Goal: Task Accomplishment & Management: Complete application form

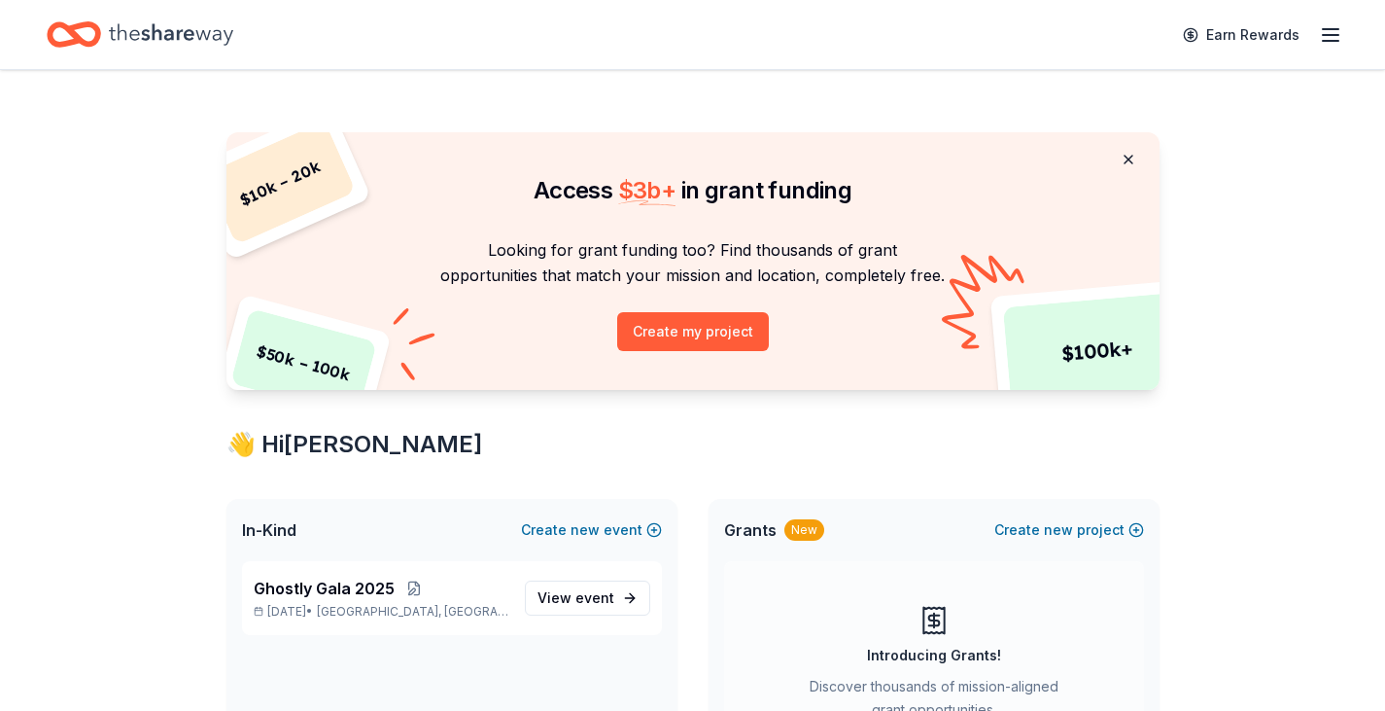
click at [1124, 158] on button at bounding box center [1128, 159] width 47 height 39
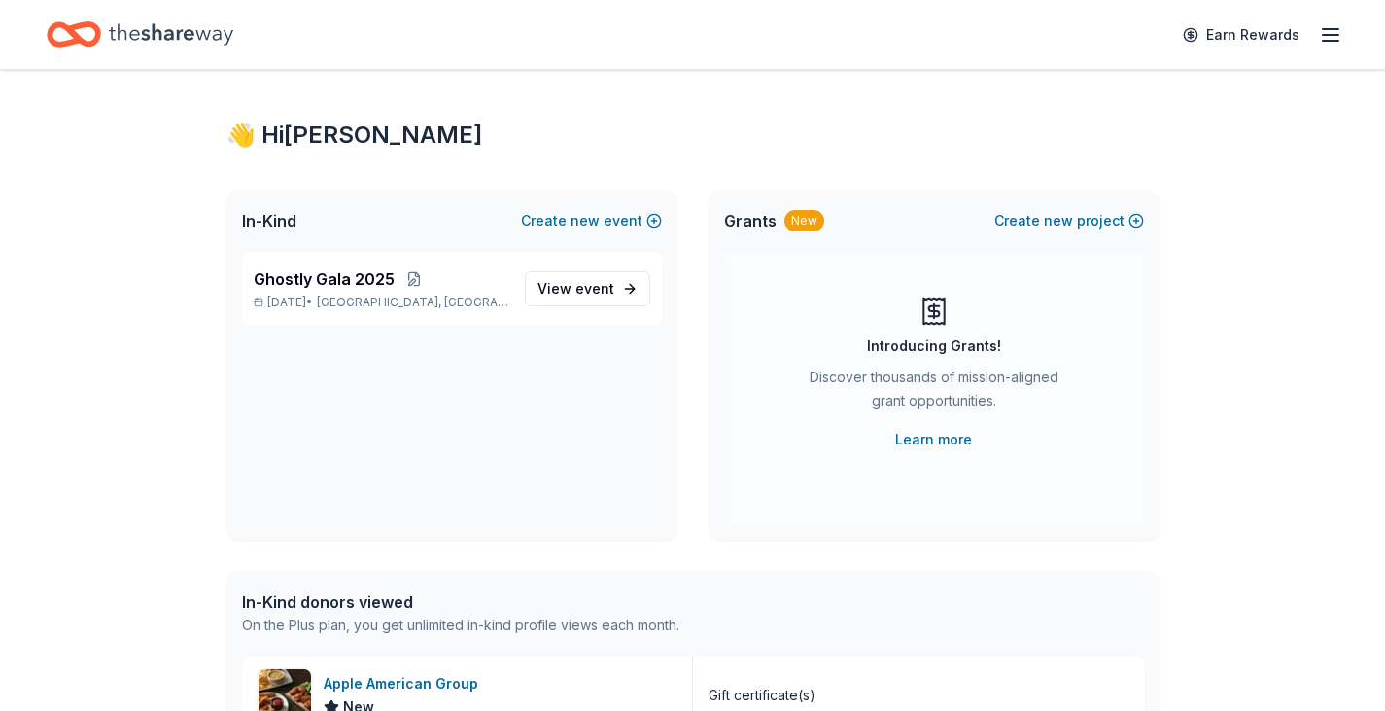
scroll to position [97, 0]
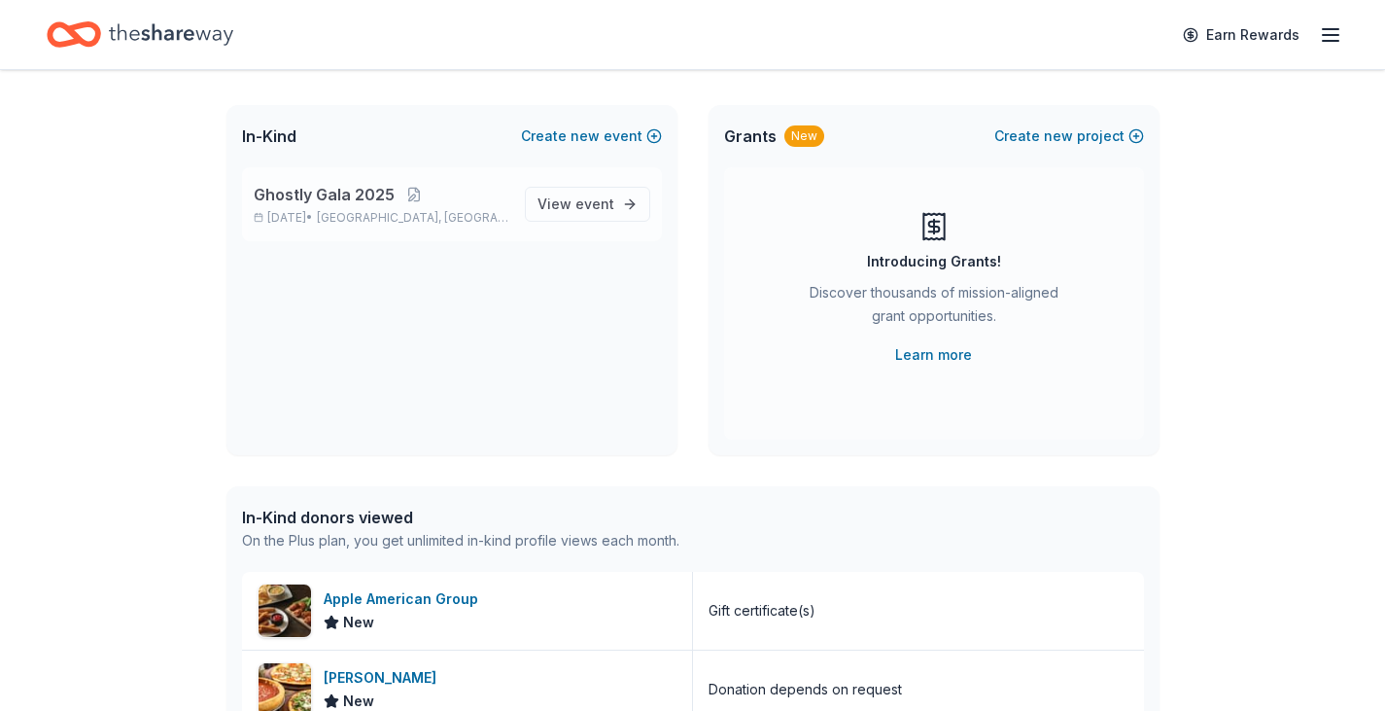
click at [354, 203] on span "Ghostly Gala 2025" at bounding box center [324, 194] width 141 height 23
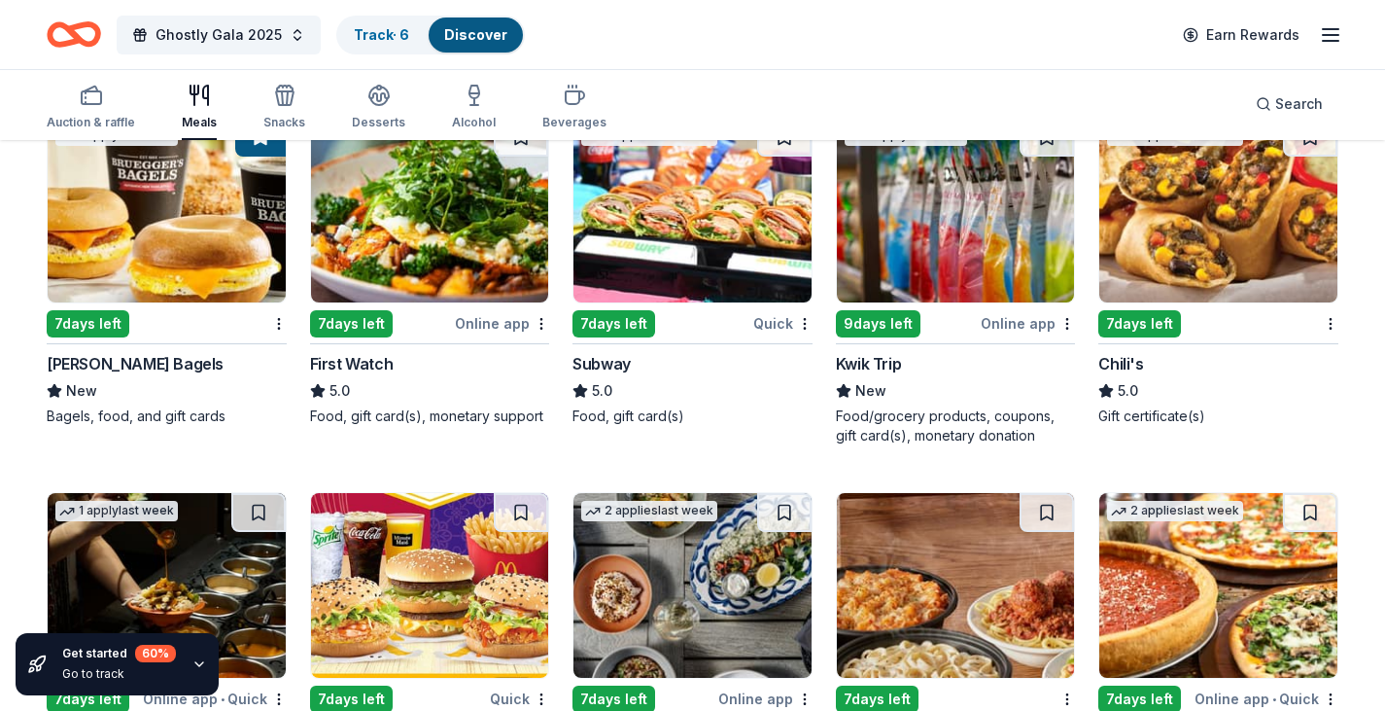
scroll to position [875, 0]
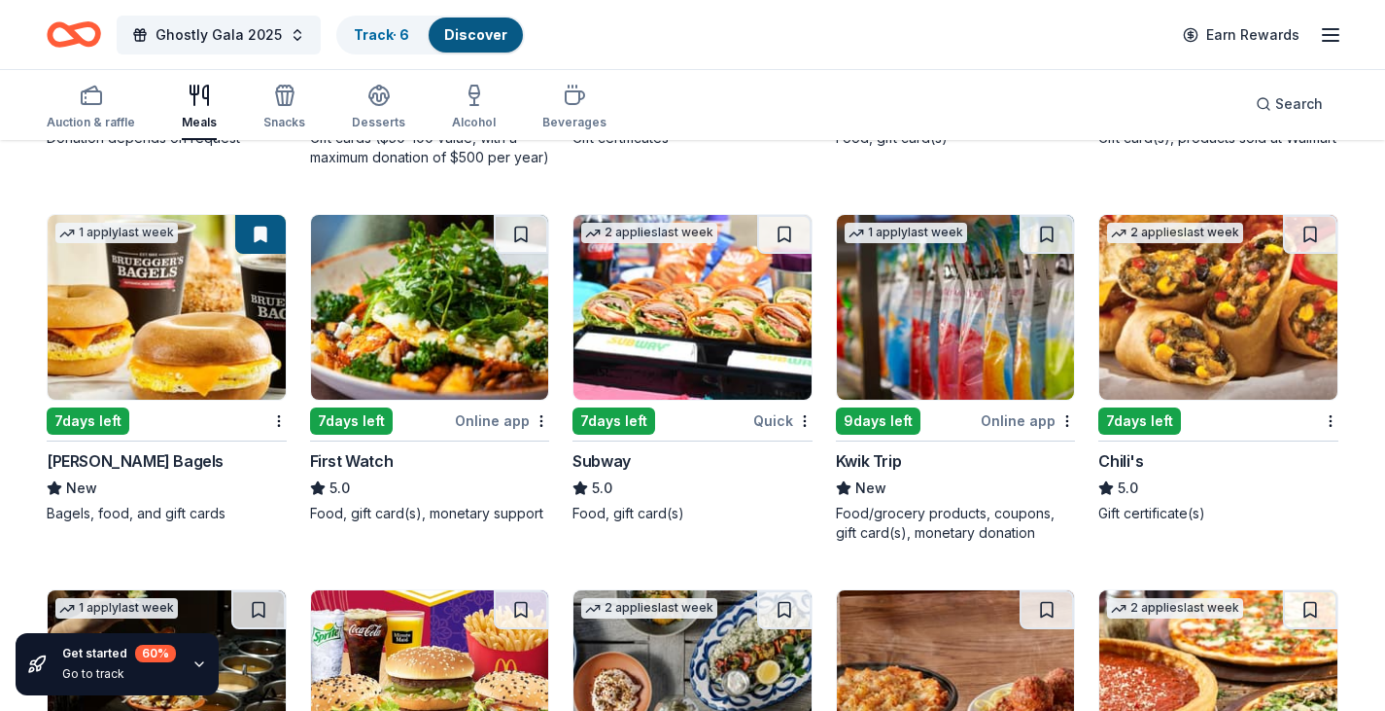
click at [904, 305] on img at bounding box center [956, 307] width 238 height 185
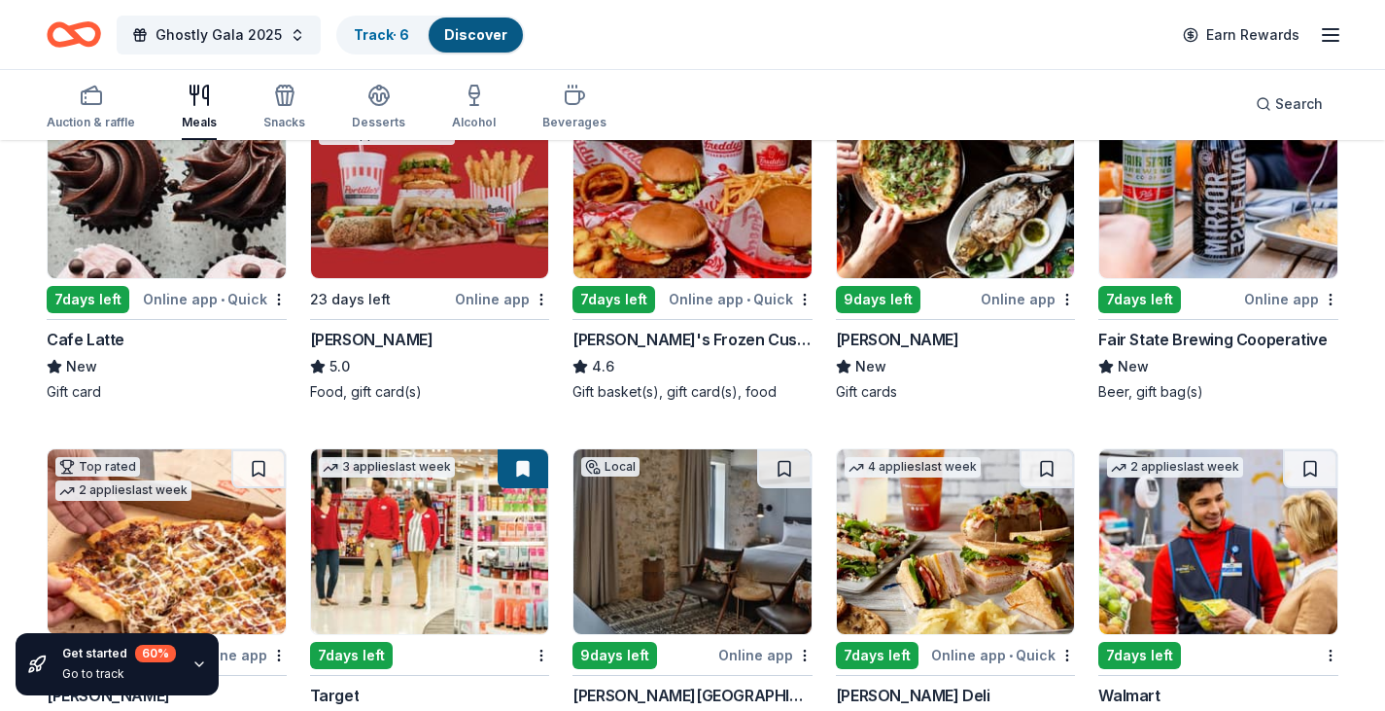
scroll to position [0, 0]
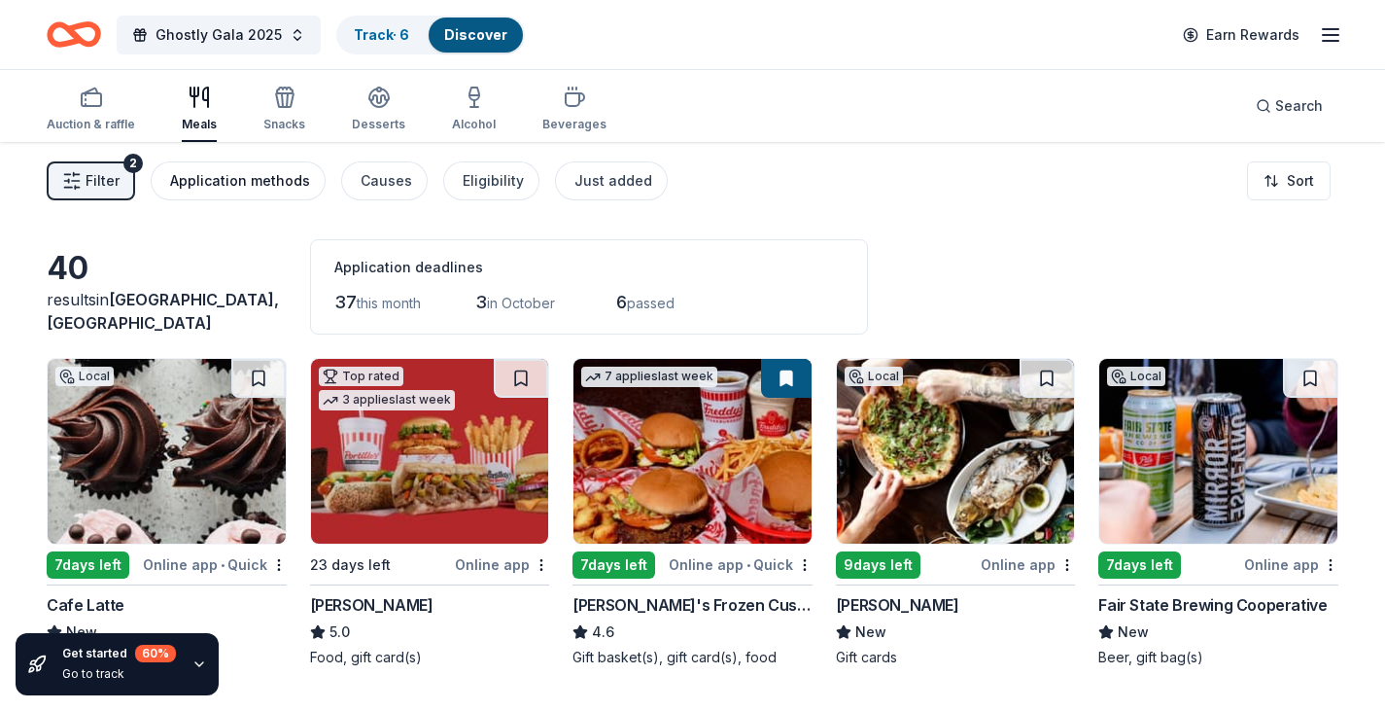
click at [232, 191] on div "Application methods" at bounding box center [240, 180] width 140 height 23
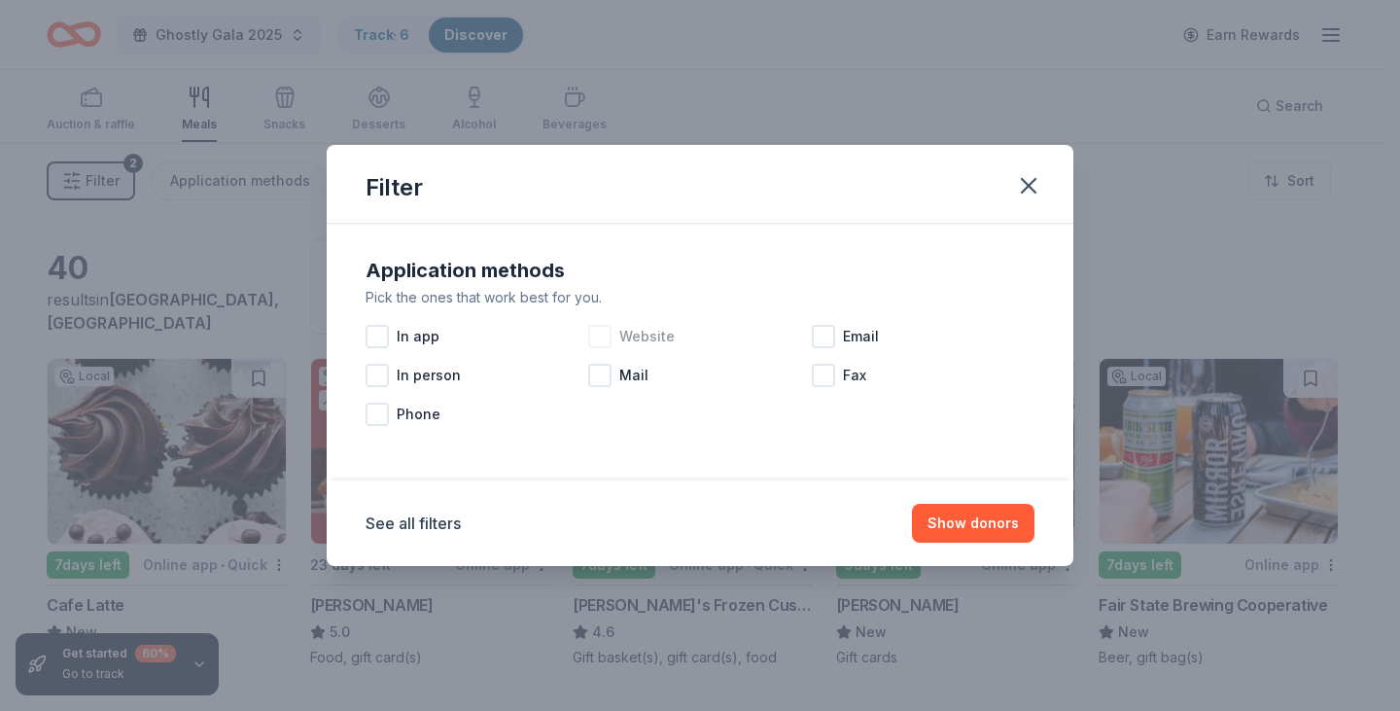
click at [620, 330] on span "Website" at bounding box center [646, 336] width 55 height 23
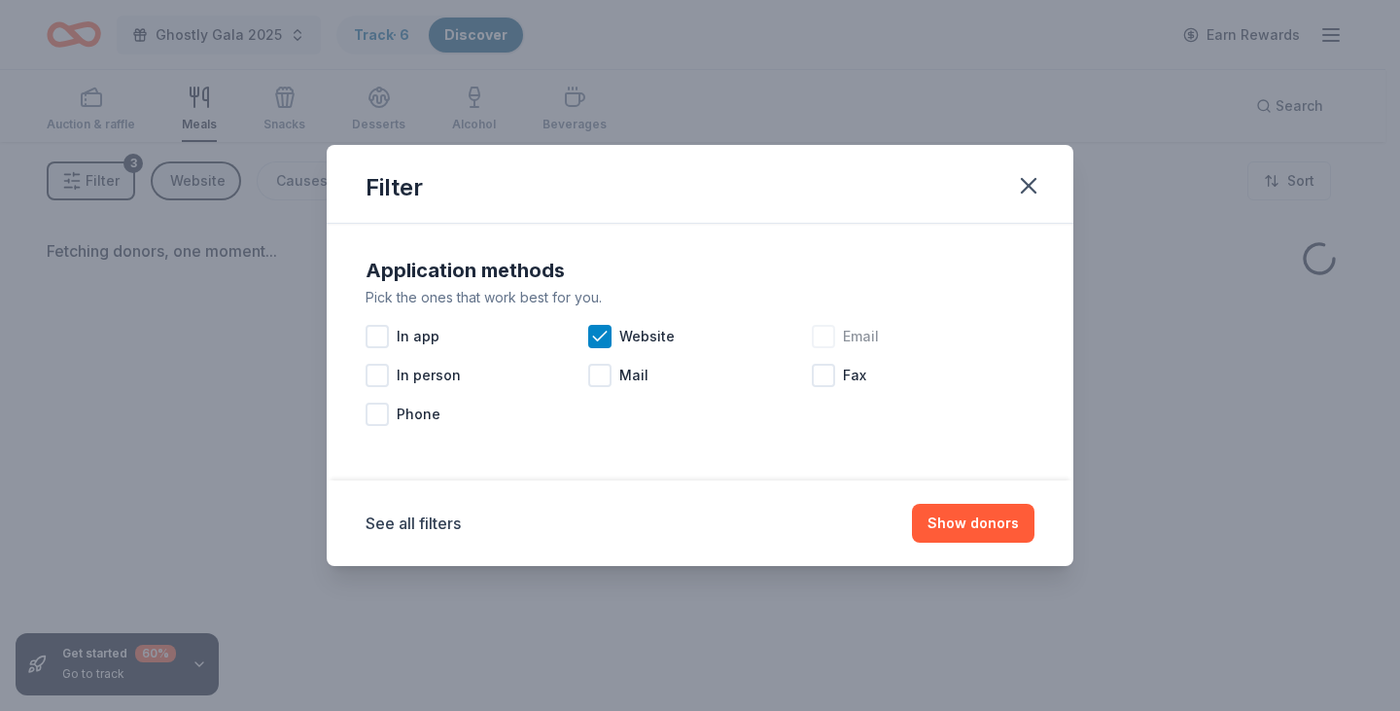
click at [822, 344] on div at bounding box center [823, 336] width 23 height 23
click at [613, 369] on div "Mail" at bounding box center [699, 375] width 223 height 39
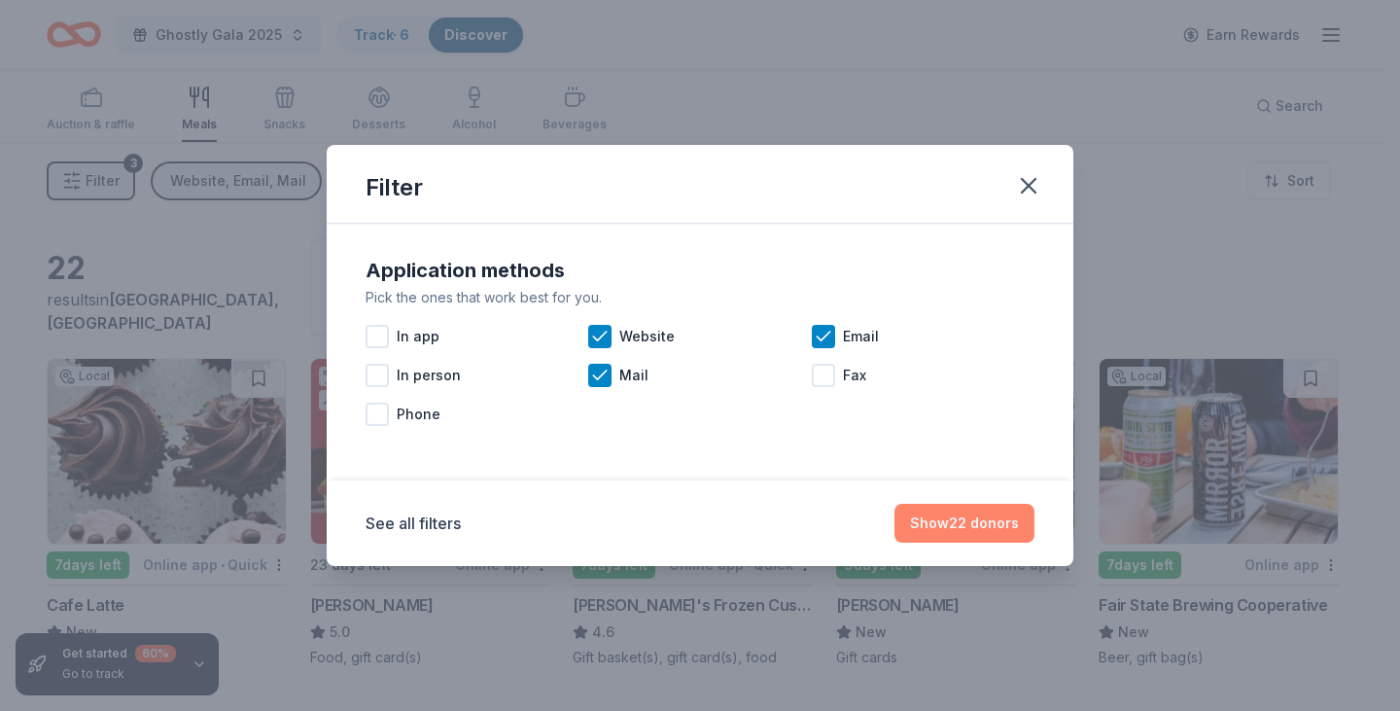
click at [988, 521] on button "Show 22 donors" at bounding box center [964, 522] width 140 height 39
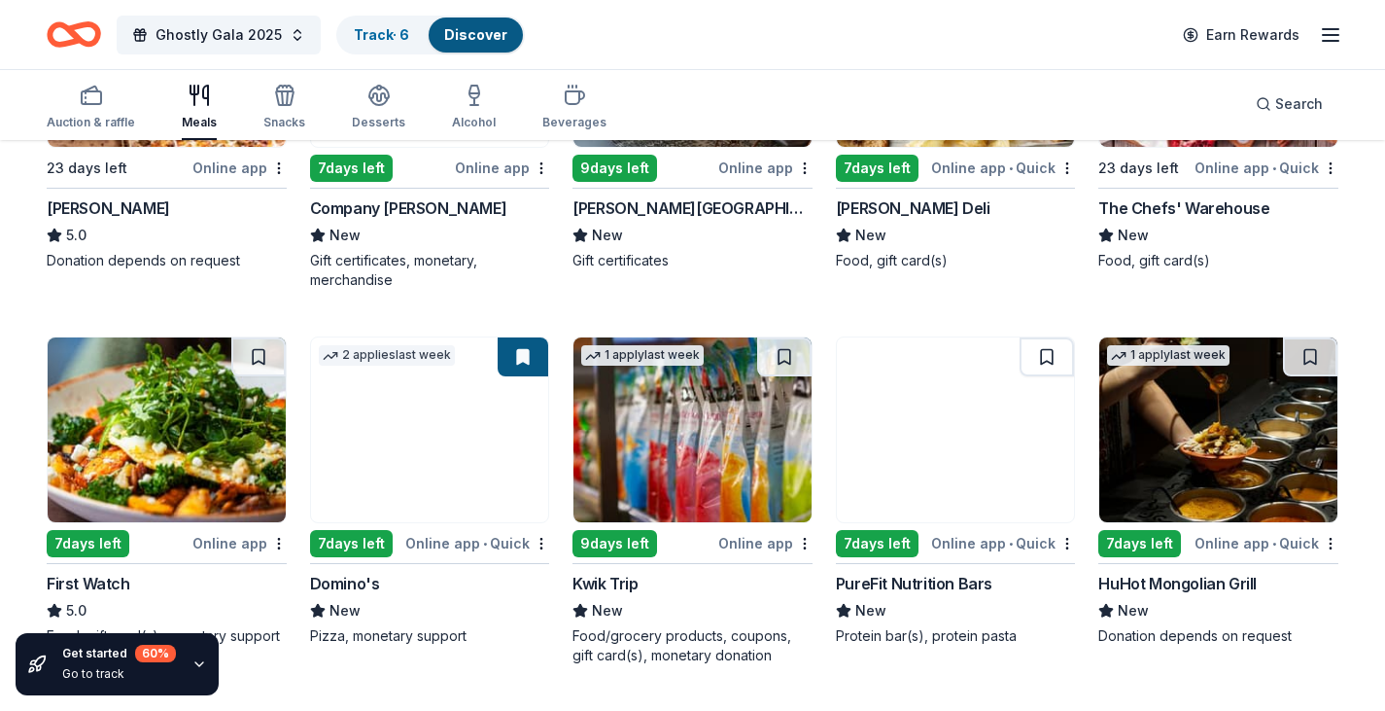
scroll to position [875, 0]
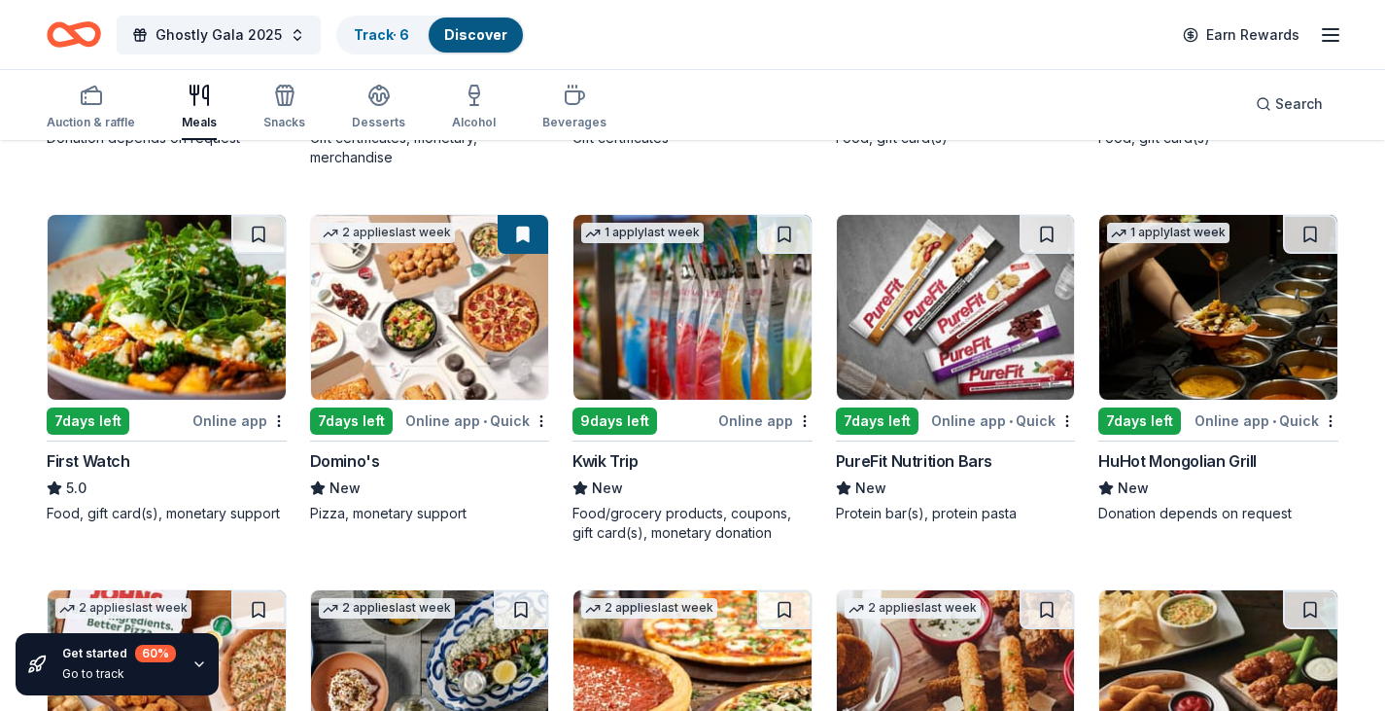
click at [518, 238] on button at bounding box center [523, 234] width 51 height 39
click at [665, 337] on img at bounding box center [692, 307] width 238 height 185
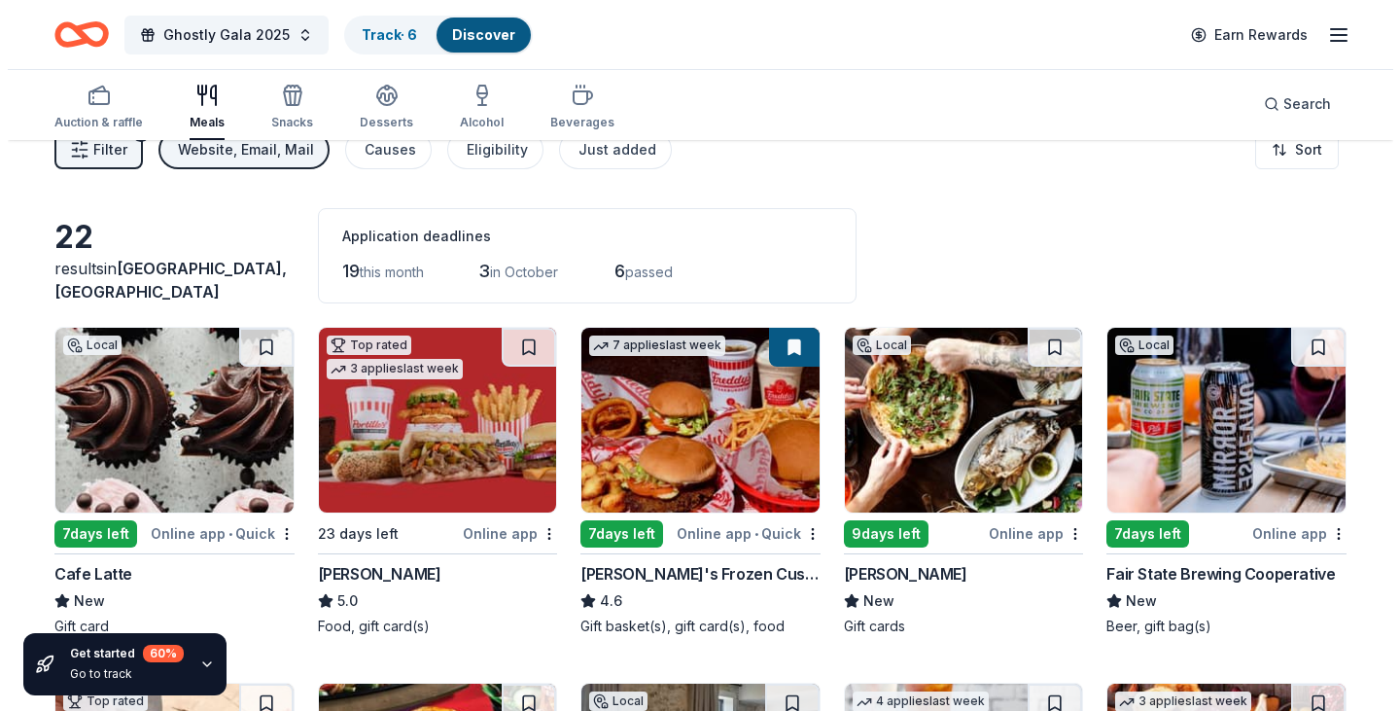
scroll to position [0, 0]
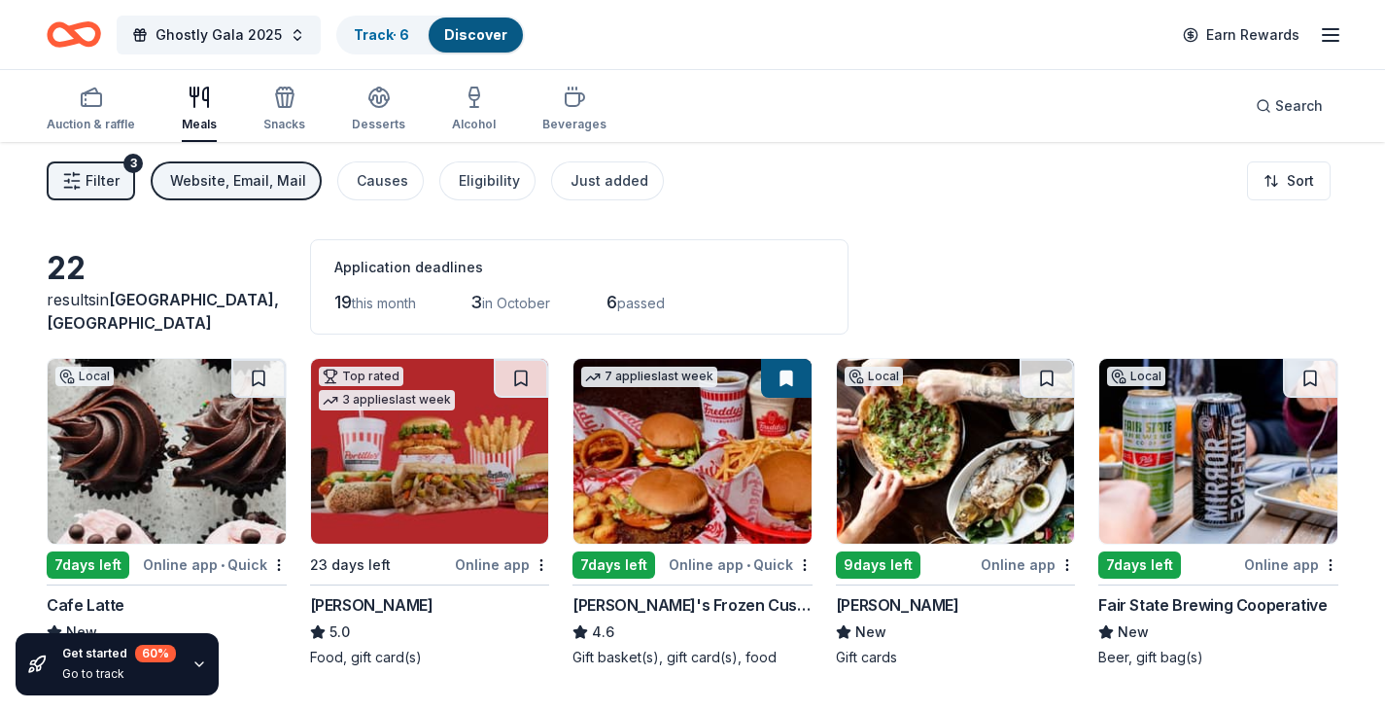
click at [69, 182] on line "button" at bounding box center [69, 180] width 0 height 3
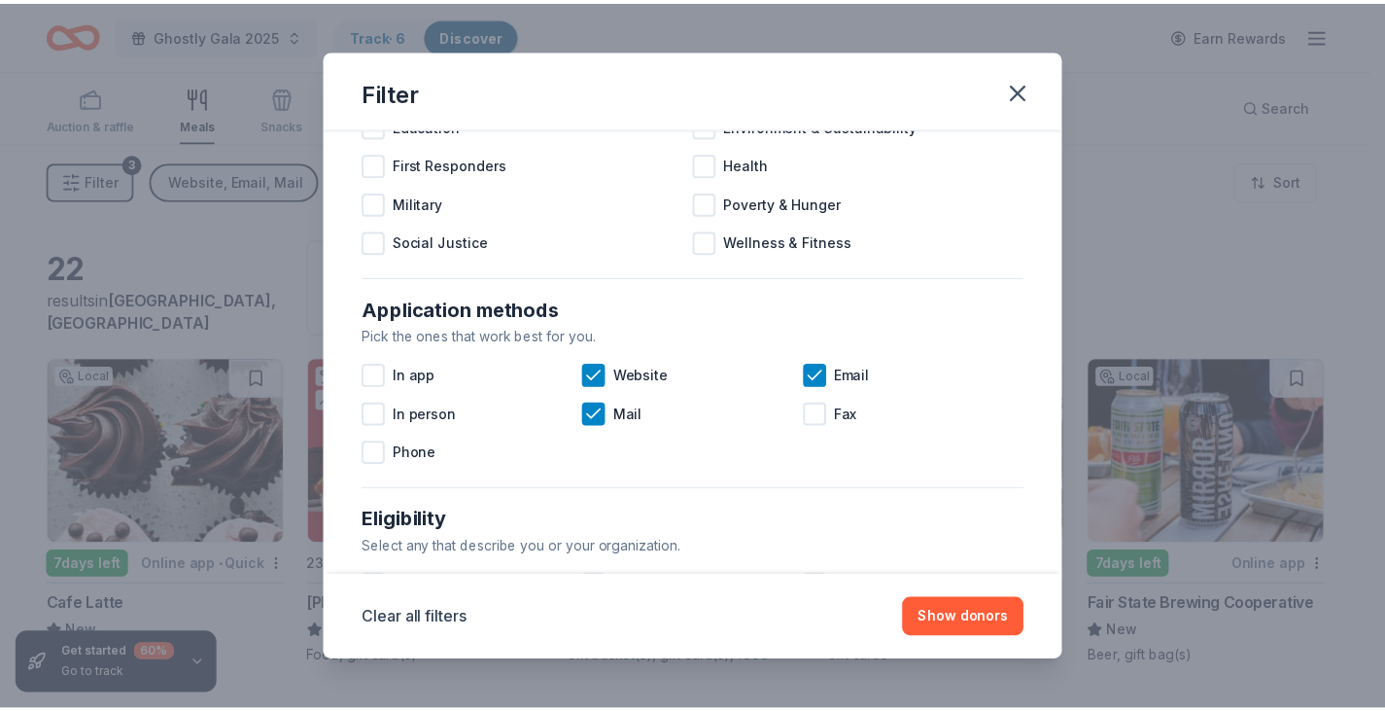
scroll to position [194, 0]
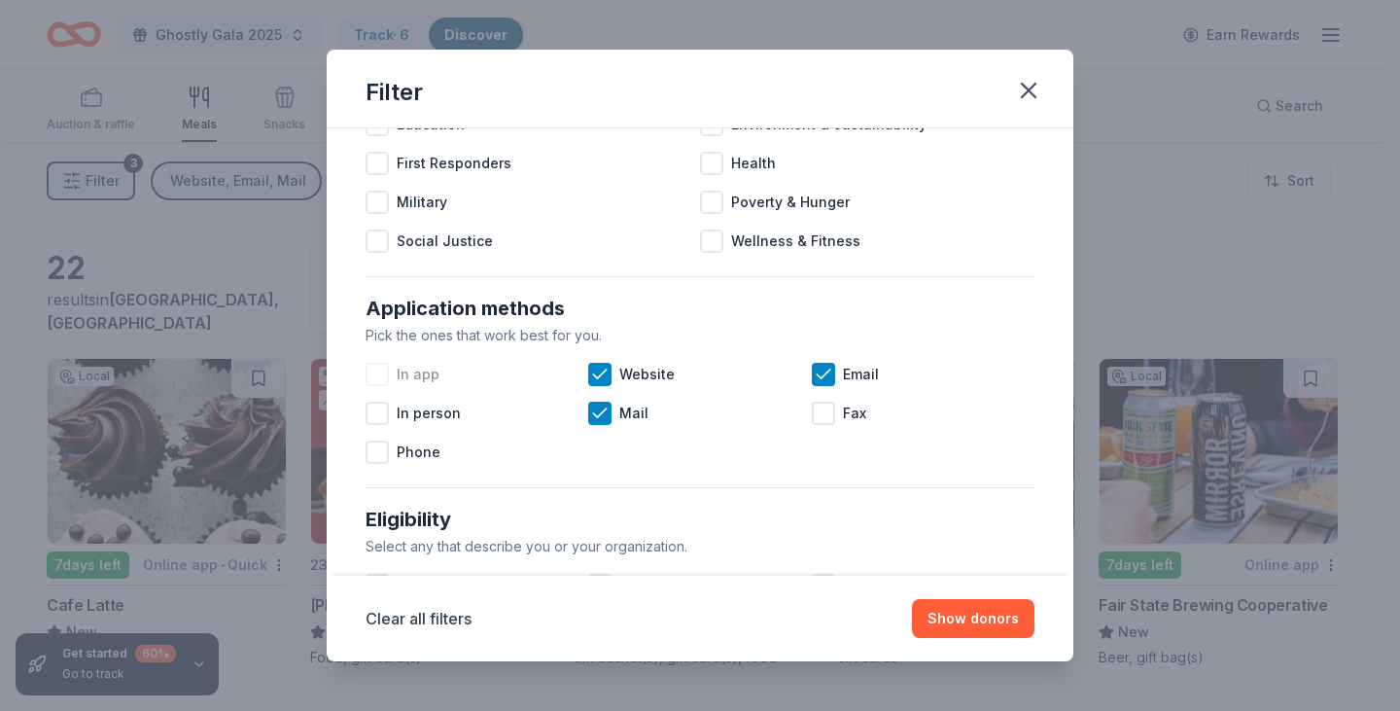
click at [423, 373] on span "In app" at bounding box center [418, 374] width 43 height 23
click at [1025, 94] on icon "button" at bounding box center [1029, 91] width 14 height 14
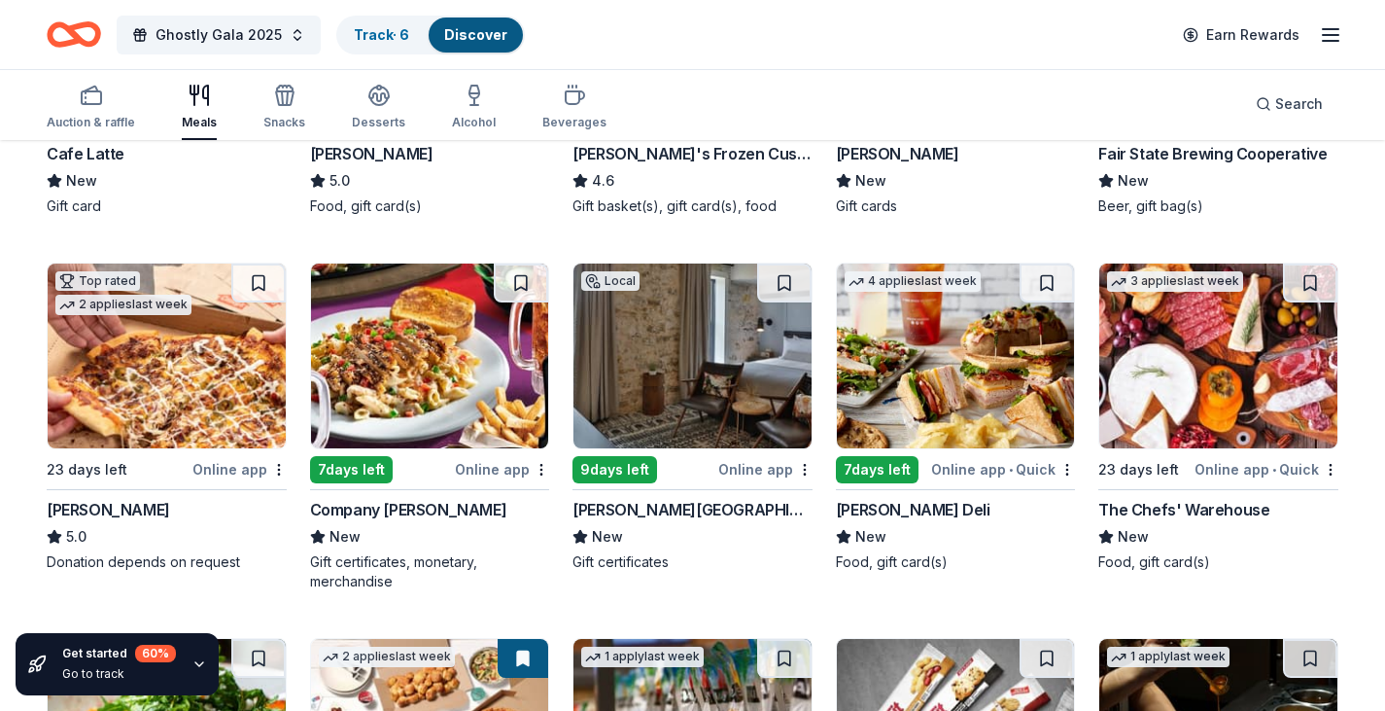
scroll to position [486, 0]
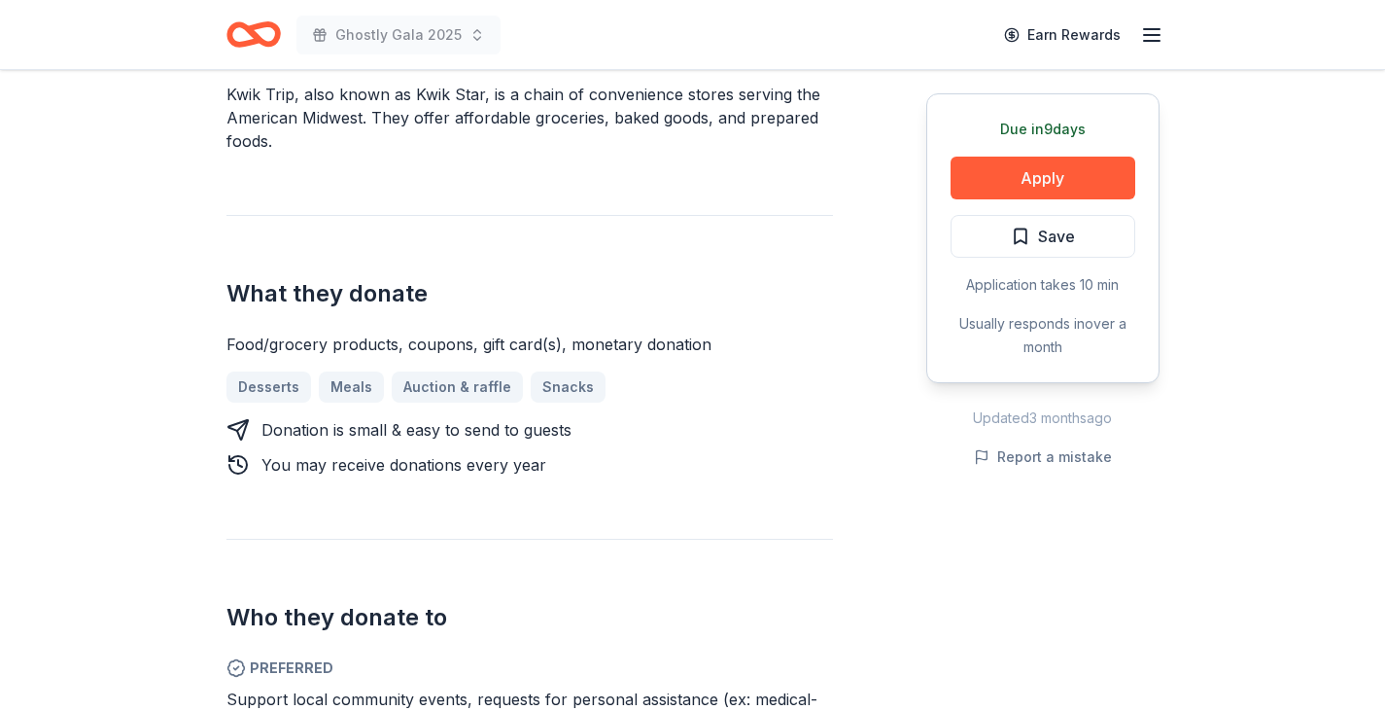
scroll to position [680, 0]
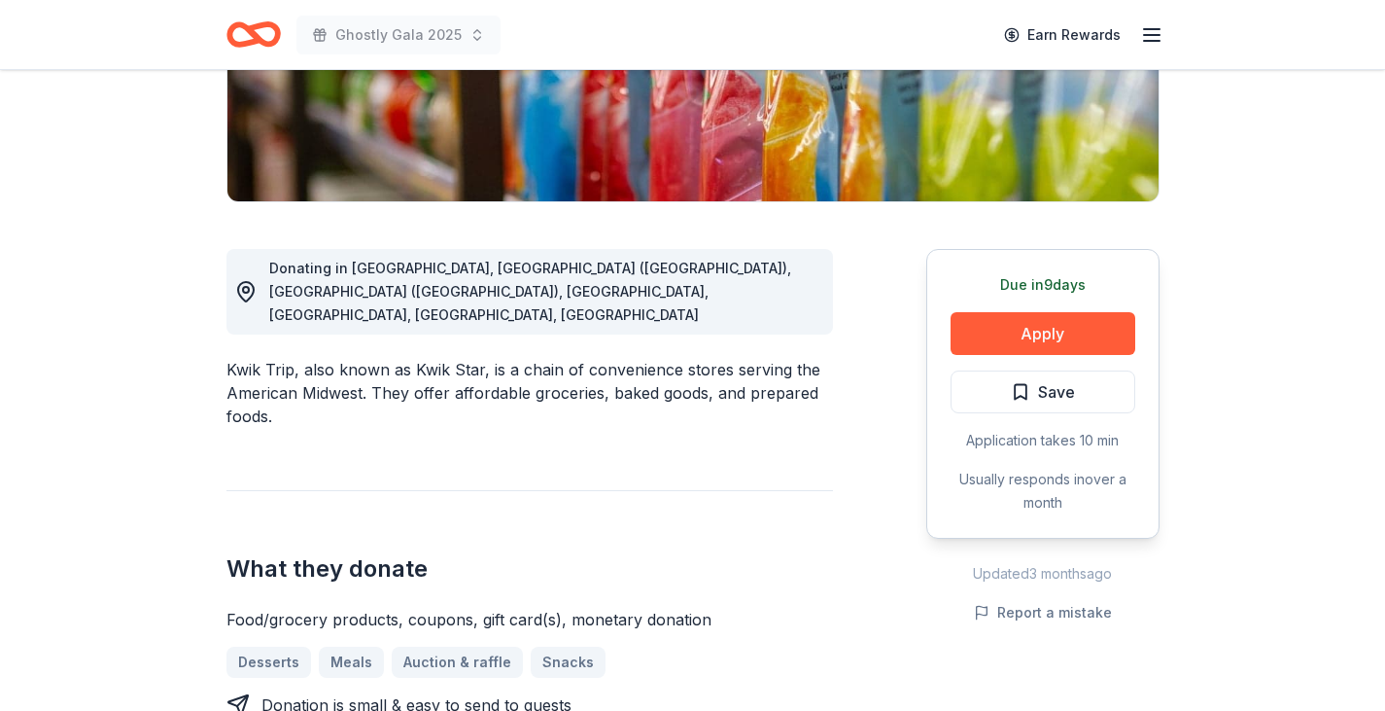
scroll to position [486, 0]
